Goal: Task Accomplishment & Management: Complete application form

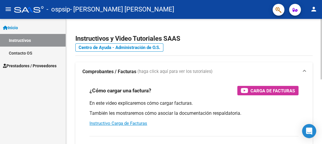
click at [321, 20] on div at bounding box center [321, 49] width 1 height 60
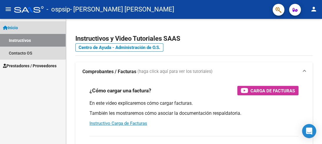
click at [18, 25] on span "Inicio" at bounding box center [10, 27] width 15 height 6
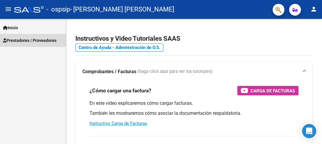
click at [21, 39] on span "Prestadores / Proveedores" at bounding box center [30, 40] width 54 height 6
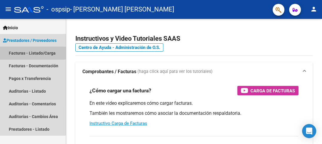
click at [23, 51] on link "Facturas - Listado/Carga" at bounding box center [33, 53] width 66 height 13
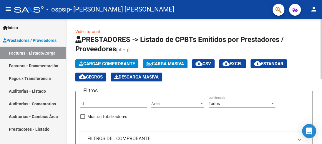
click at [87, 63] on span "Cargar Comprobante" at bounding box center [107, 63] width 56 height 5
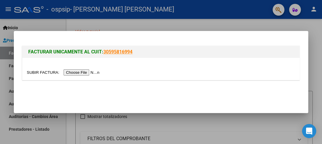
click at [84, 74] on input "file" at bounding box center [64, 72] width 74 height 6
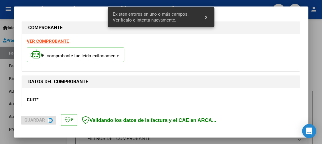
scroll to position [158, 0]
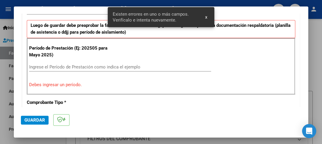
click at [64, 64] on input "Ingrese el Período de Prestación como indica el ejemplo" at bounding box center [120, 66] width 182 height 5
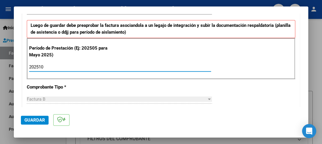
type input "202510"
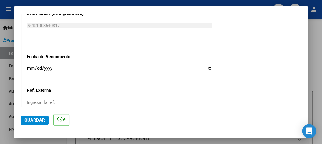
scroll to position [361, 0]
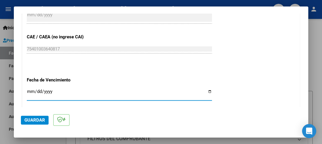
click at [207, 90] on input "Ingresar la fecha" at bounding box center [119, 93] width 185 height 9
type input "[DATE]"
click at [34, 117] on span "Guardar" at bounding box center [34, 119] width 21 height 5
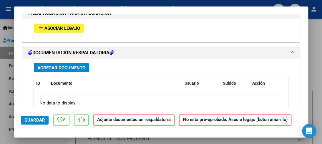
scroll to position [544, 0]
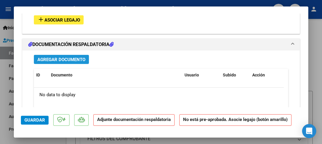
click at [55, 58] on span "Agregar Documento" at bounding box center [61, 59] width 48 height 5
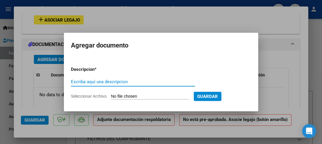
click at [88, 80] on input "Escriba aquí una descripcion" at bounding box center [133, 81] width 124 height 5
type input "a"
type input "planilla de asistencia"
click at [148, 98] on input "Seleccionar Archivo" at bounding box center [150, 97] width 78 height 6
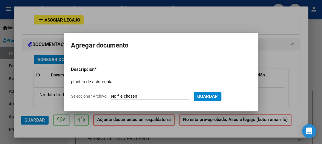
type input "C:\fakepath\ASISTENCIA.pdf"
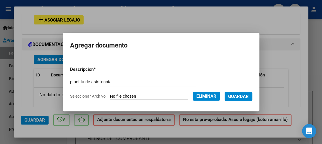
click at [241, 95] on span "Guardar" at bounding box center [238, 96] width 21 height 5
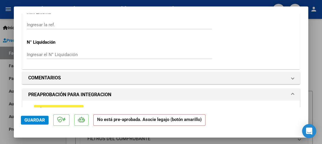
scroll to position [493, 0]
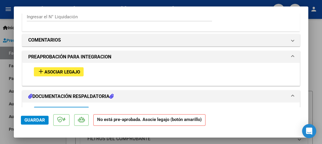
click at [54, 69] on span "Asociar Legajo" at bounding box center [62, 71] width 36 height 5
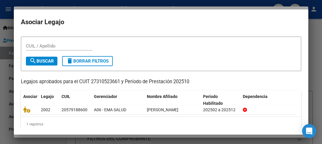
scroll to position [20, 0]
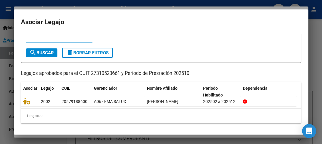
click at [40, 38] on input "CUIL / Apellido" at bounding box center [59, 37] width 67 height 5
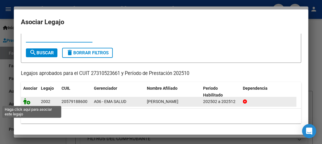
click at [26, 101] on icon at bounding box center [26, 101] width 7 height 6
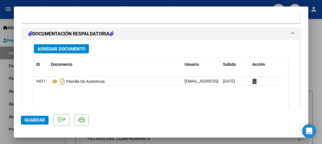
scroll to position [703, 0]
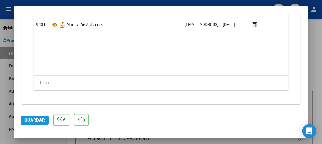
click at [39, 120] on span "Guardar" at bounding box center [34, 119] width 21 height 5
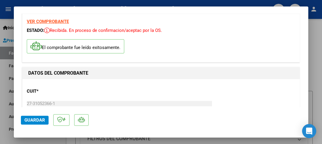
scroll to position [17, 0]
